Goal: Information Seeking & Learning: Learn about a topic

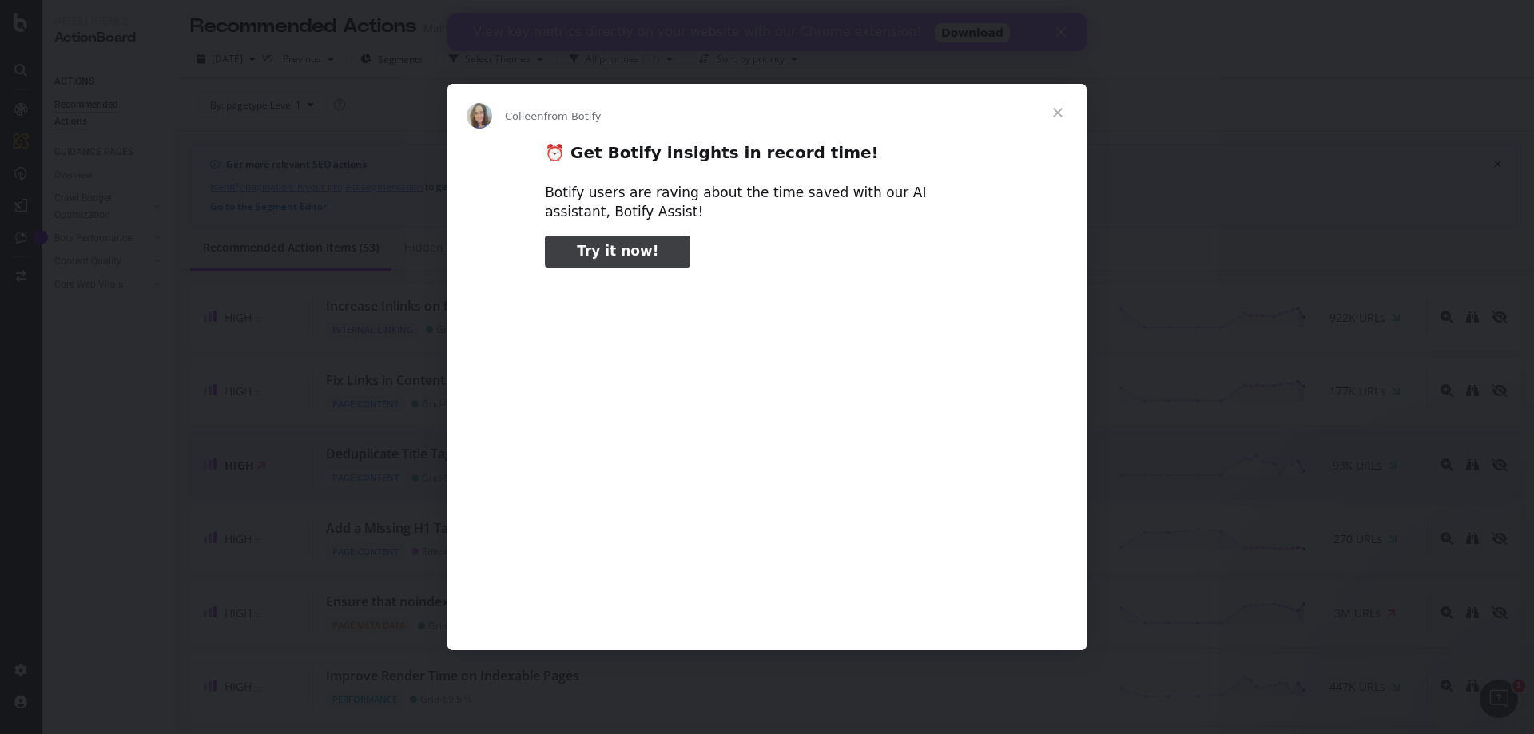
type input "743594"
click at [1059, 111] on span "Close" at bounding box center [1058, 113] width 58 height 58
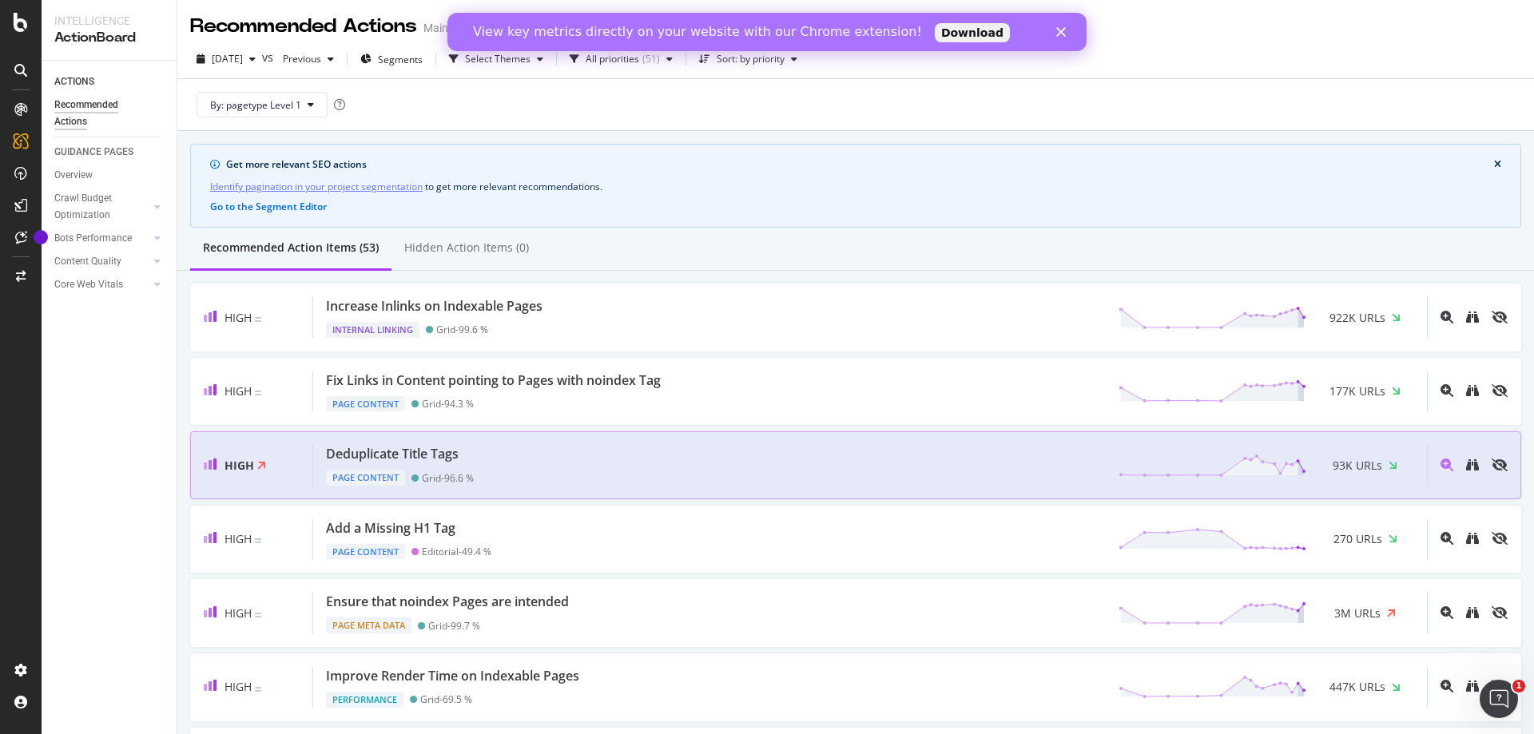
click at [619, 461] on div "Deduplicate Title Tags Page Content Grid - 96.6 % 93K URLs" at bounding box center [870, 465] width 1114 height 41
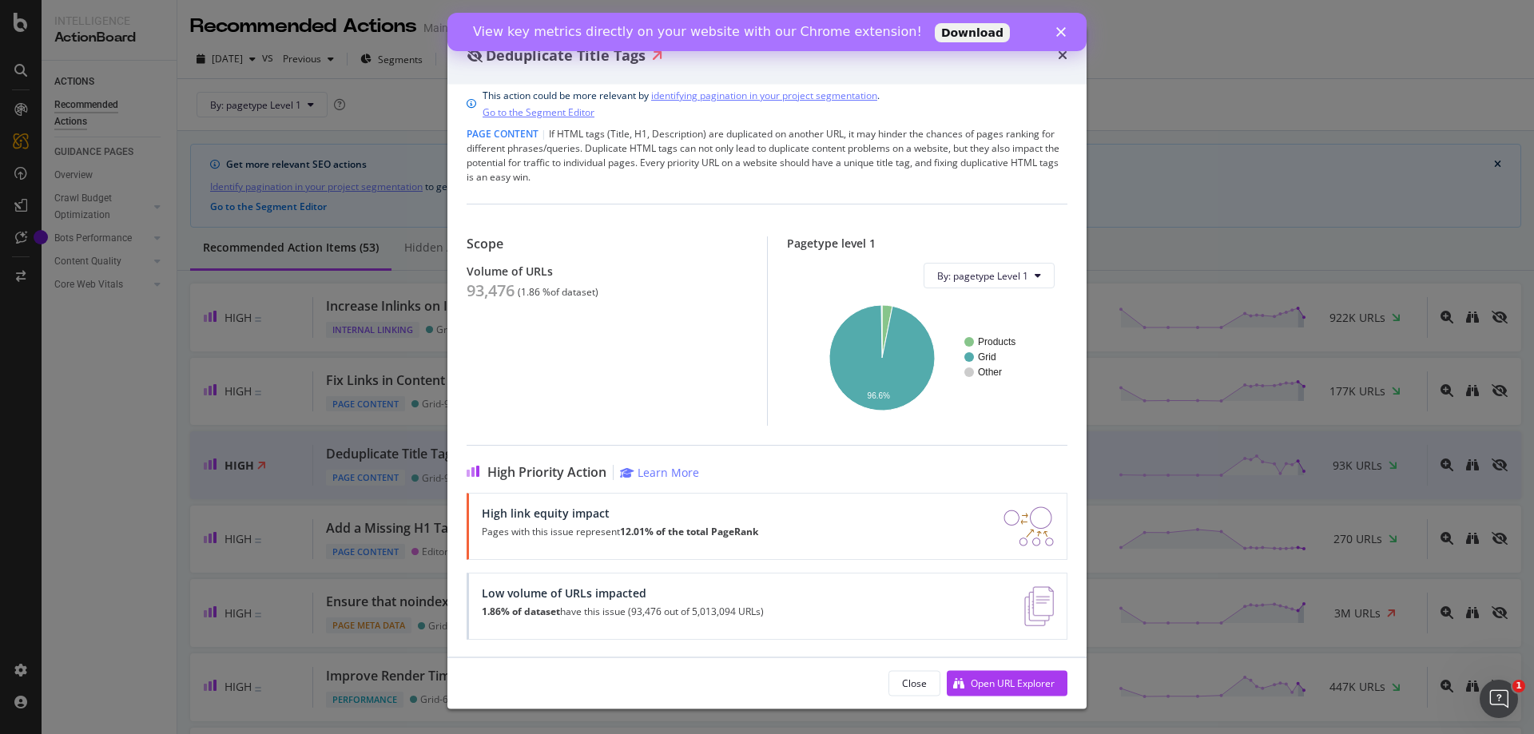
scroll to position [18, 0]
click at [1039, 681] on div "Open URL Explorer" at bounding box center [1013, 683] width 84 height 14
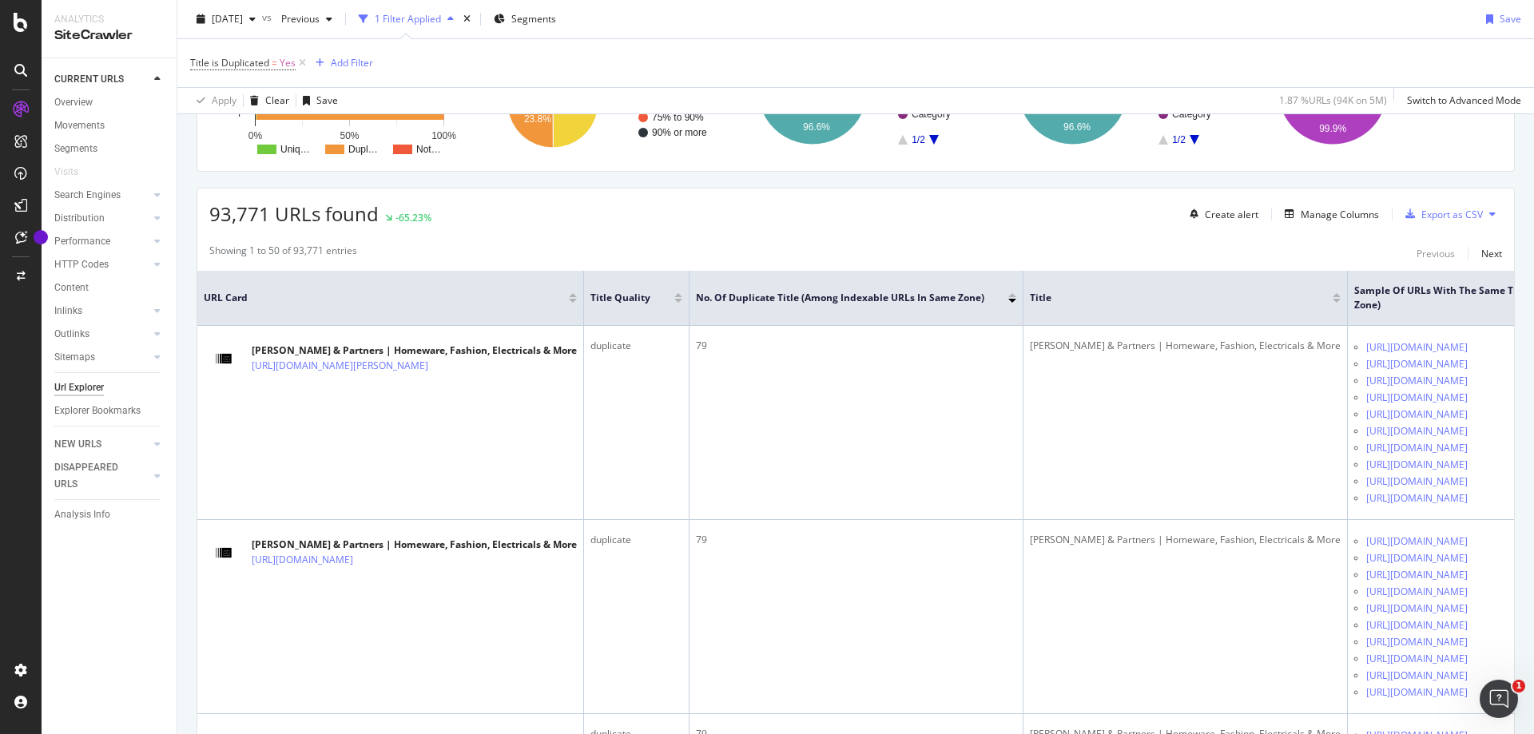
scroll to position [240, 0]
